Goal: Transaction & Acquisition: Purchase product/service

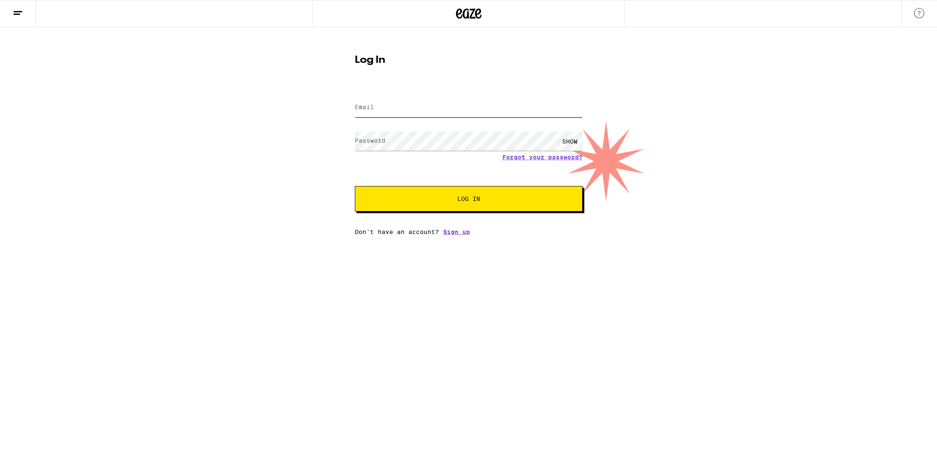
click at [448, 114] on input "Email" at bounding box center [469, 107] width 228 height 19
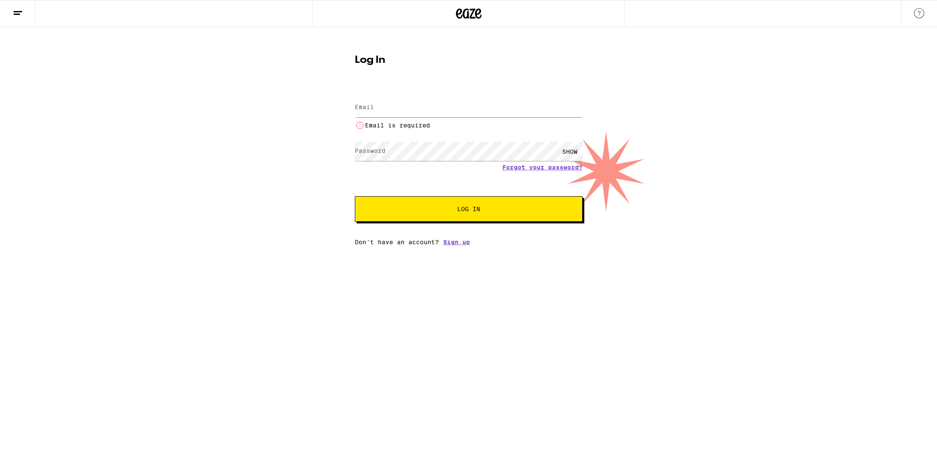
type input "[EMAIL_ADDRESS][DOMAIN_NAME]"
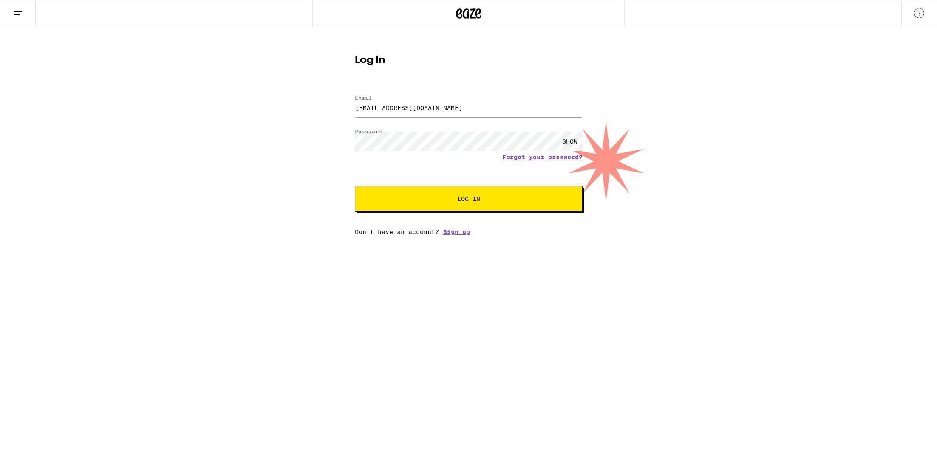
click at [451, 200] on span "Log In" at bounding box center [468, 199] width 159 height 6
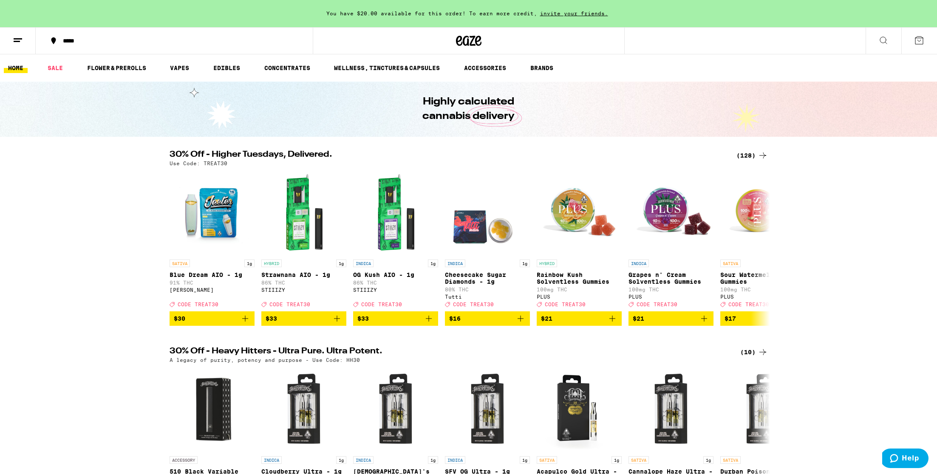
click at [61, 40] on div "*****" at bounding box center [179, 41] width 241 height 6
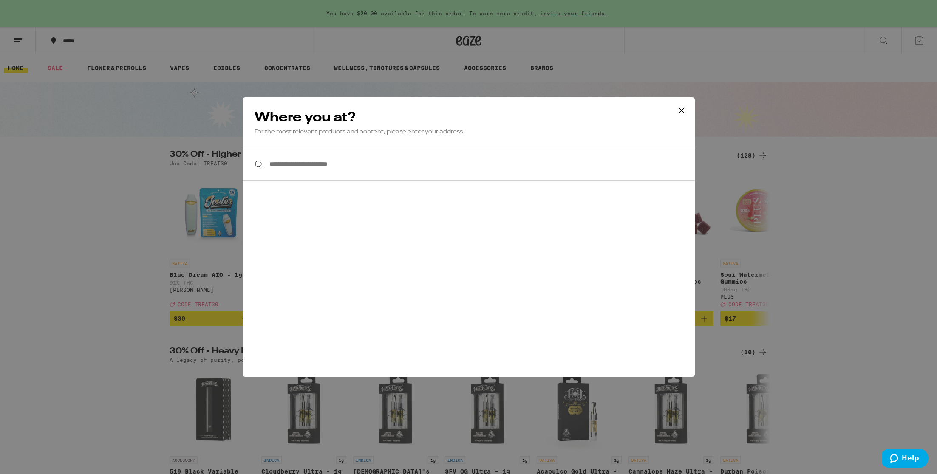
click at [325, 173] on input "**********" at bounding box center [469, 164] width 452 height 33
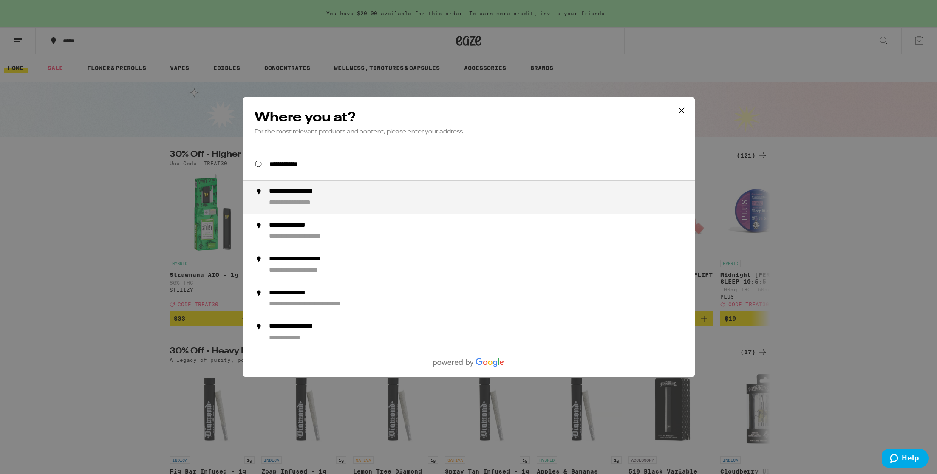
click at [383, 197] on div "**********" at bounding box center [486, 197] width 434 height 20
type input "**********"
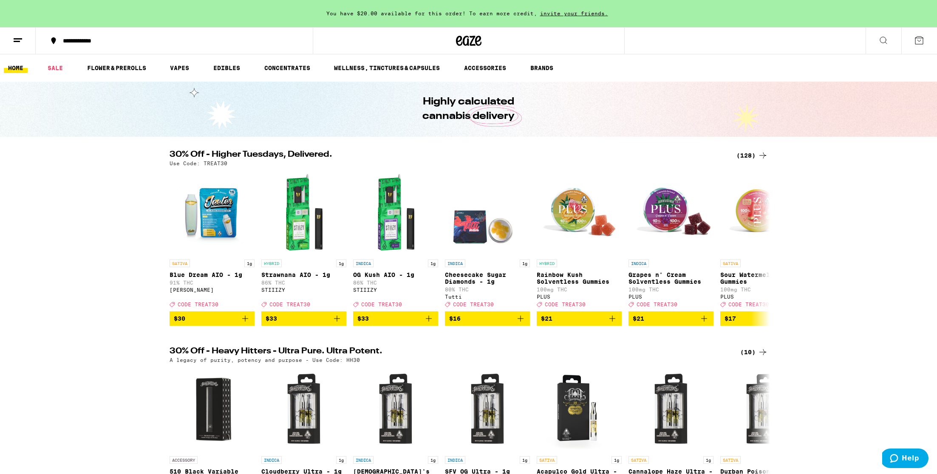
click at [922, 35] on icon at bounding box center [919, 40] width 10 height 10
click at [752, 154] on div "(128)" at bounding box center [752, 155] width 31 height 10
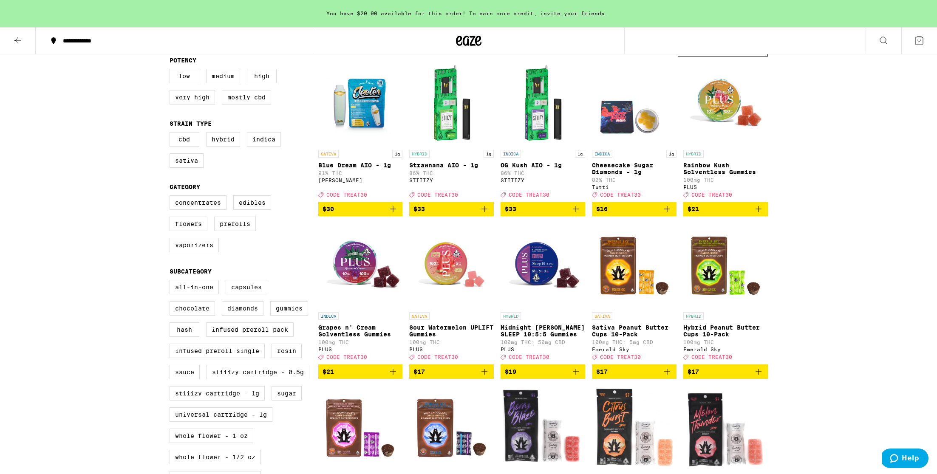
scroll to position [91, 0]
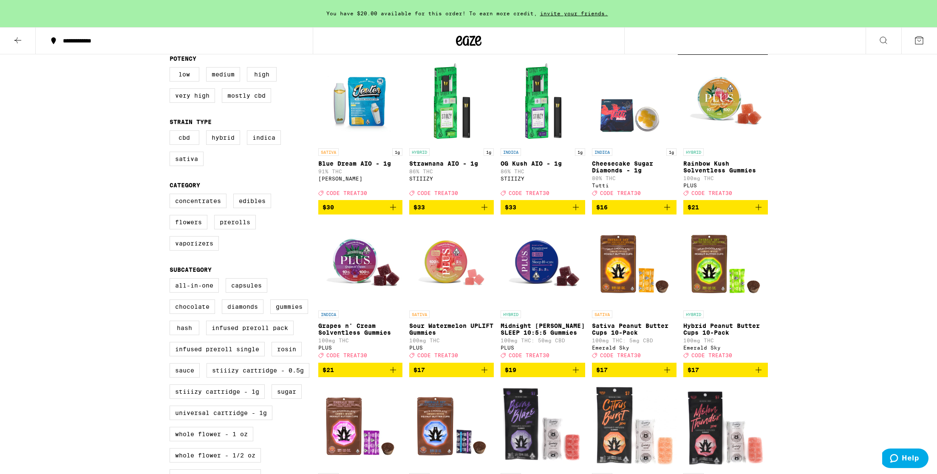
click at [576, 375] on icon "Add to bag" at bounding box center [576, 370] width 10 height 10
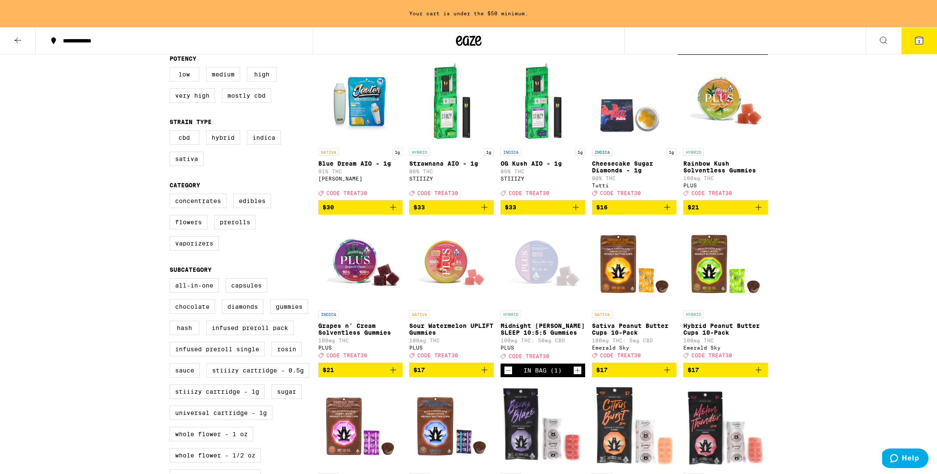
click at [576, 376] on icon "Increment" at bounding box center [578, 371] width 8 height 10
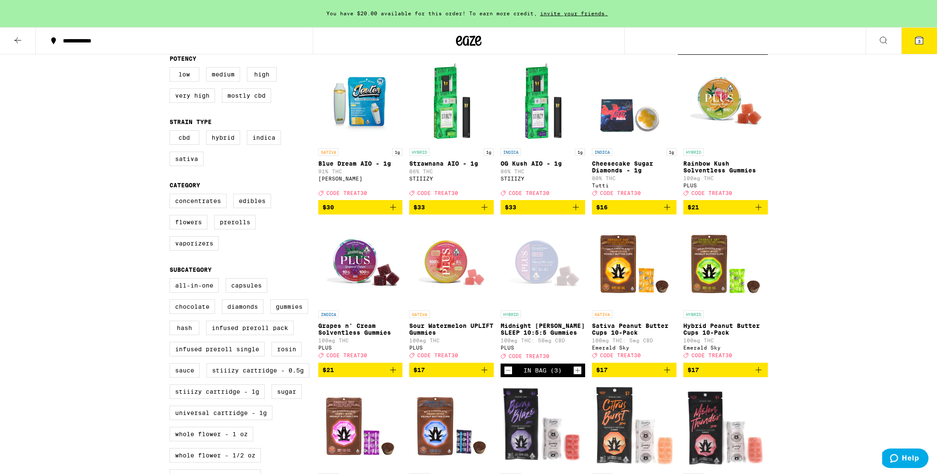
click at [576, 376] on icon "Increment" at bounding box center [578, 371] width 8 height 10
click at [916, 45] on button "4" at bounding box center [920, 41] width 36 height 26
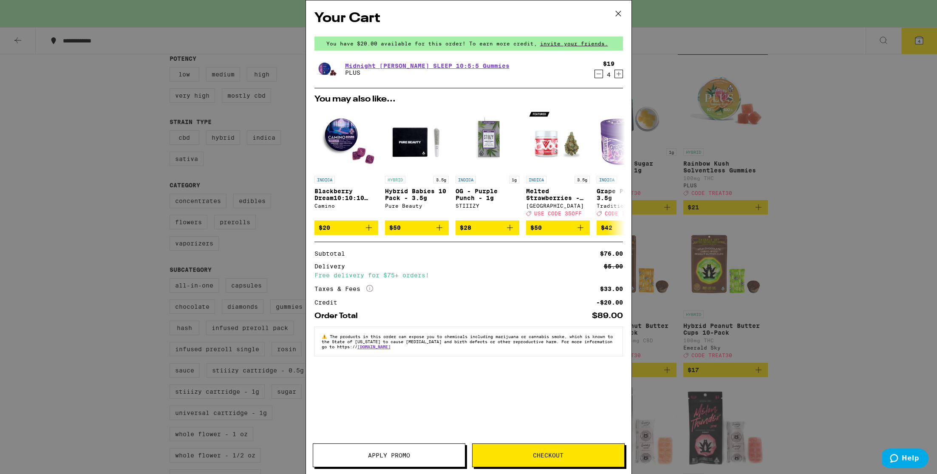
click at [383, 454] on span "Apply Promo" at bounding box center [389, 456] width 42 height 6
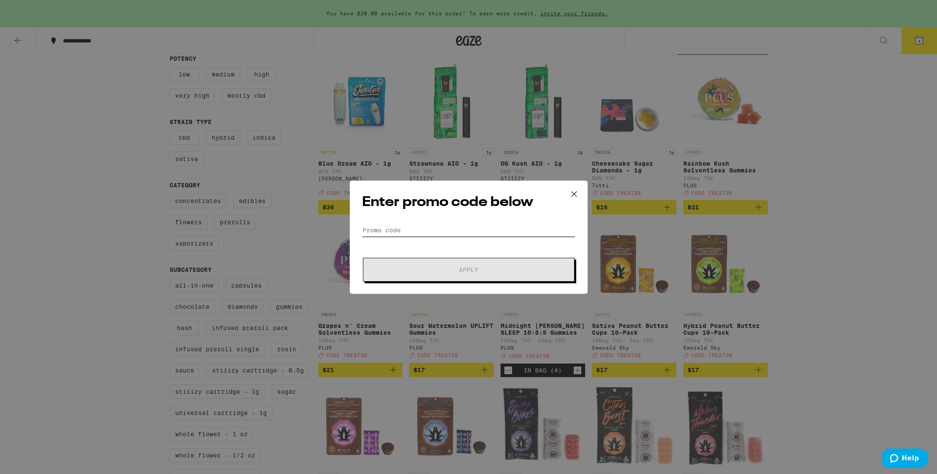
click at [435, 224] on input "Promo Code" at bounding box center [468, 230] width 213 height 13
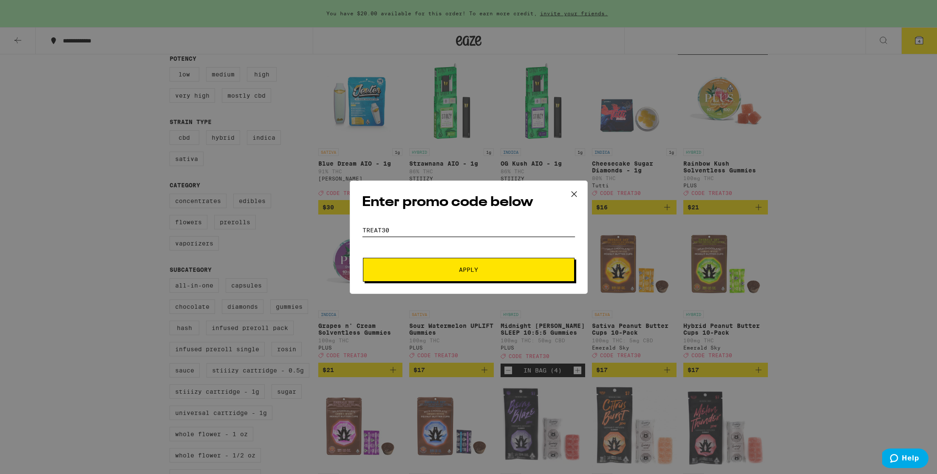
type input "treat30"
click at [479, 267] on button "Apply" at bounding box center [469, 270] width 212 height 24
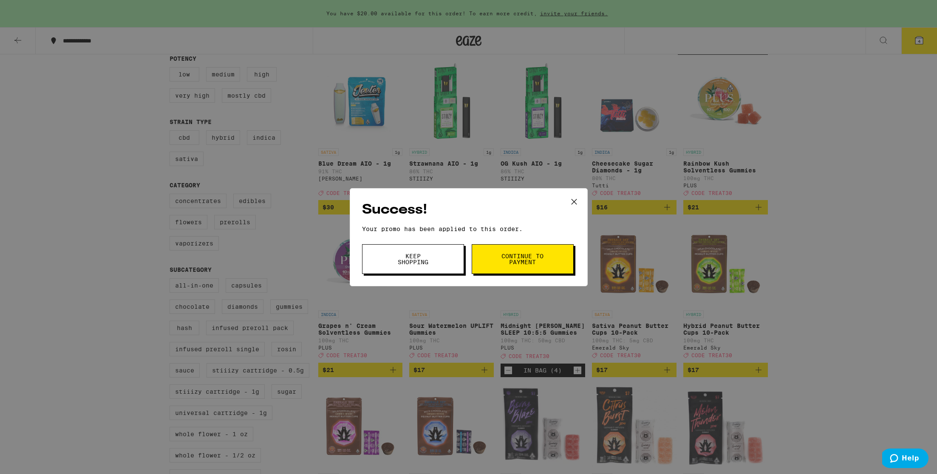
click at [509, 264] on span "Continue to payment" at bounding box center [522, 259] width 43 height 12
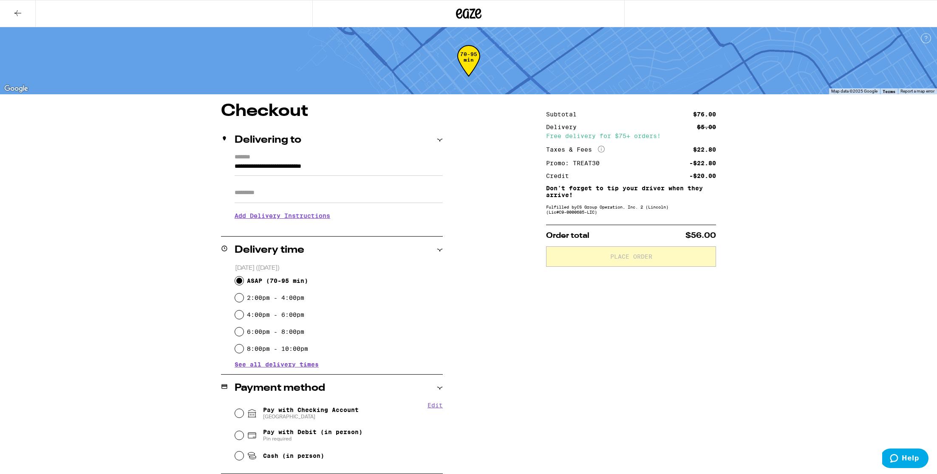
click at [293, 297] on label "2:00pm - 4:00pm" at bounding box center [275, 298] width 57 height 7
click at [244, 297] on input "2:00pm - 4:00pm" at bounding box center [239, 298] width 9 height 9
radio input "true"
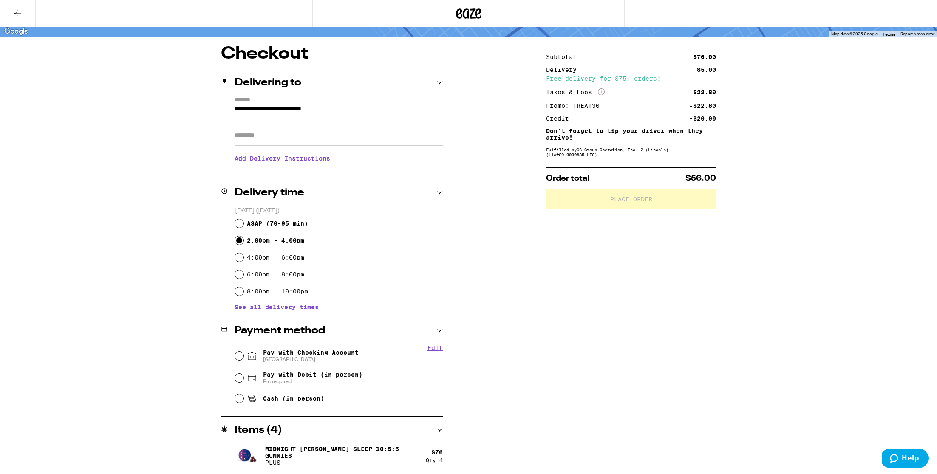
click at [288, 353] on span "Pay with Checking Account CHASE COLLEGE" at bounding box center [311, 356] width 96 height 14
click at [244, 353] on input "Pay with Checking Account CHASE COLLEGE" at bounding box center [239, 356] width 9 height 9
radio input "true"
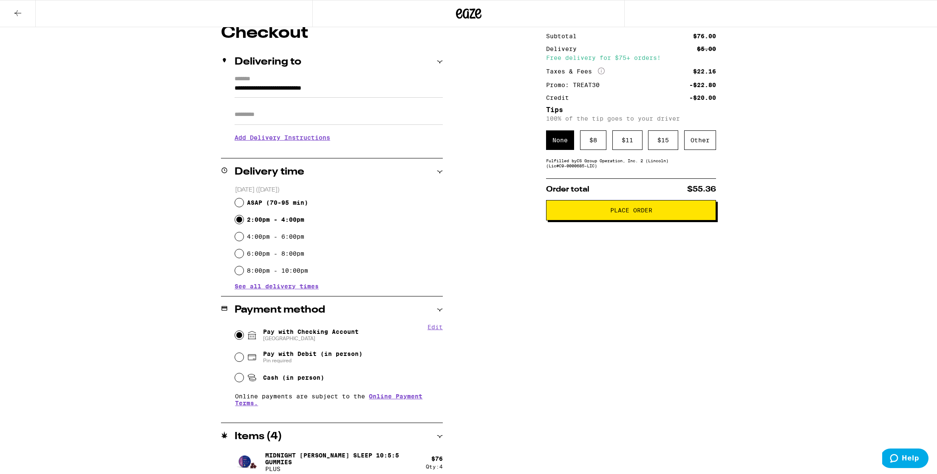
scroll to position [85, 0]
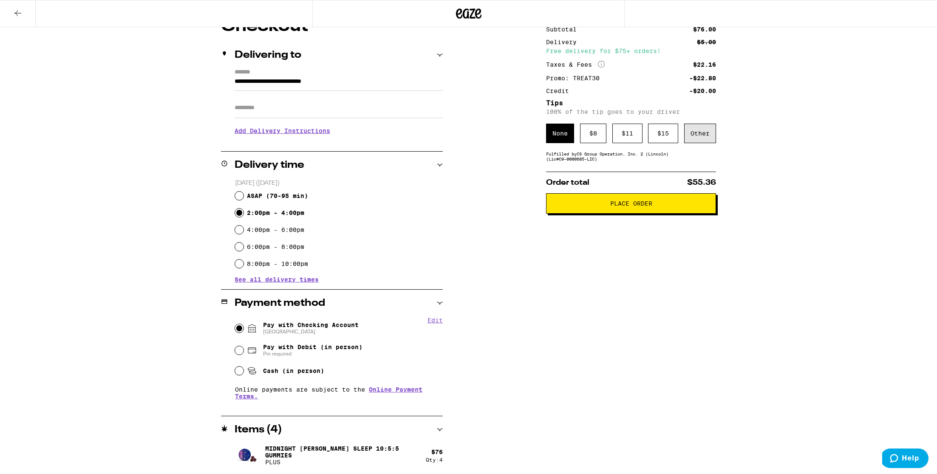
click at [700, 131] on div "Other" at bounding box center [700, 134] width 32 height 20
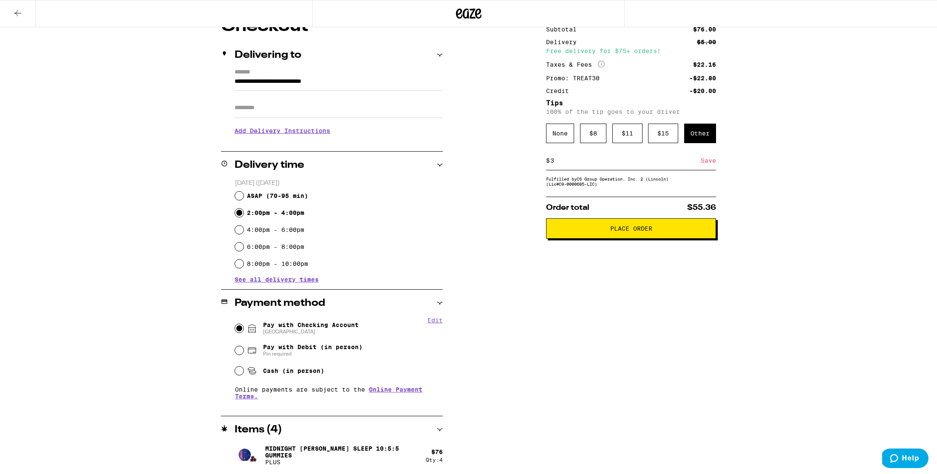
type input "3"
click at [709, 162] on div "Save" at bounding box center [708, 160] width 15 height 19
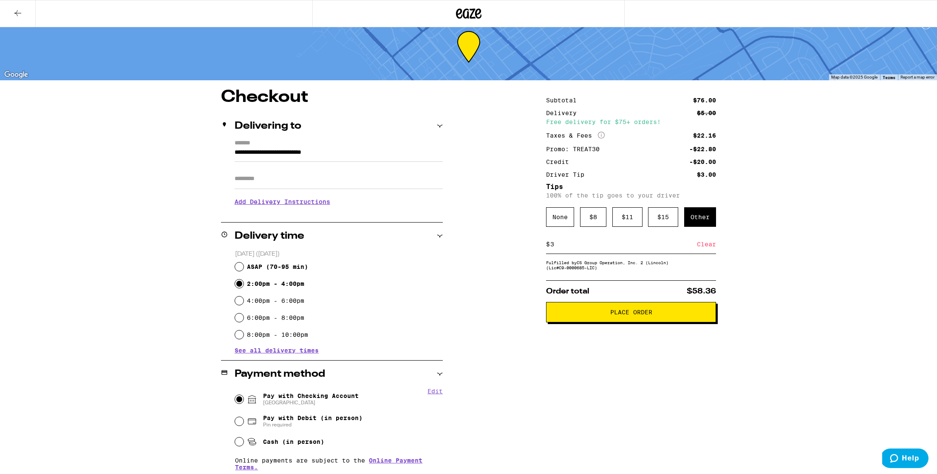
scroll to position [0, 0]
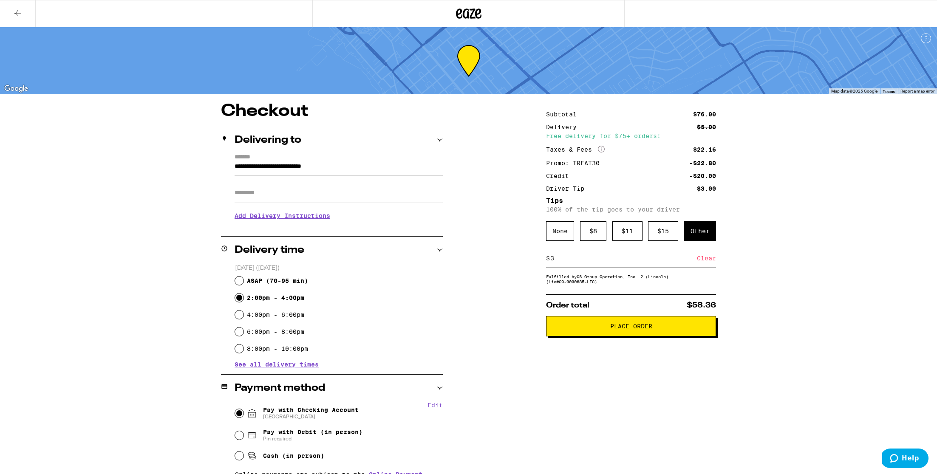
click at [591, 327] on span "Place Order" at bounding box center [631, 326] width 156 height 6
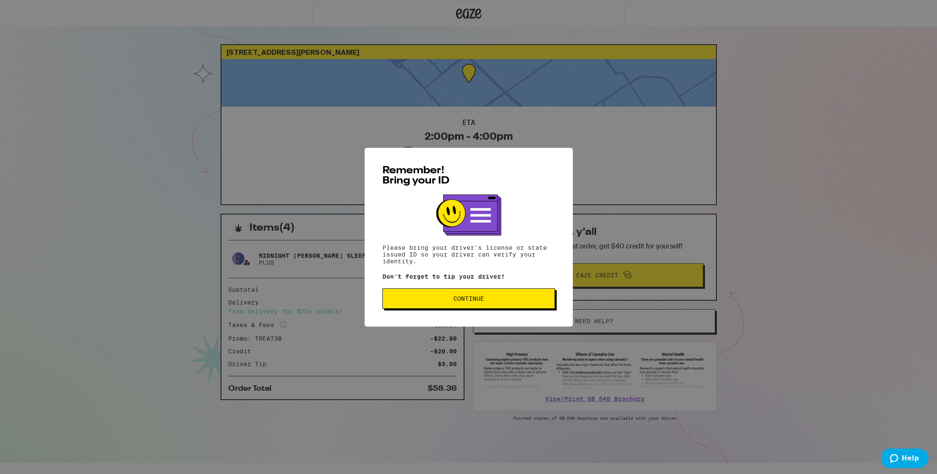
click at [536, 296] on button "Continue" at bounding box center [469, 299] width 173 height 20
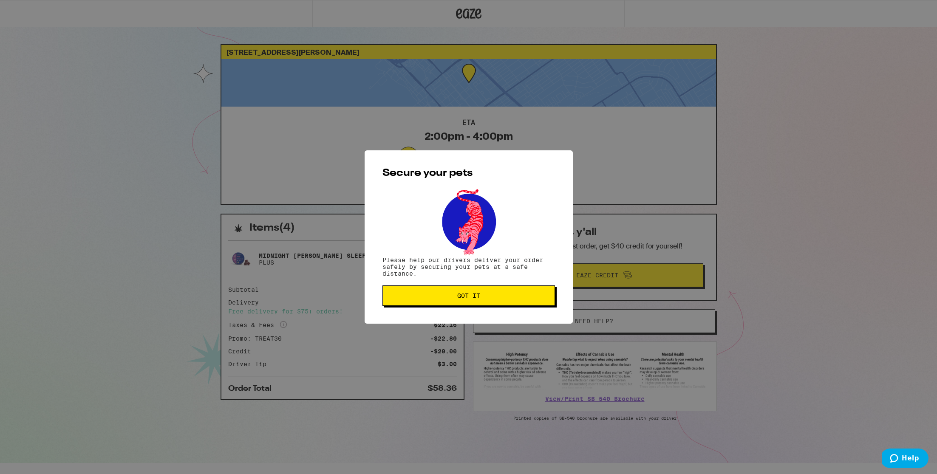
click at [506, 297] on span "Got it" at bounding box center [469, 296] width 158 height 6
